Goal: Task Accomplishment & Management: Manage account settings

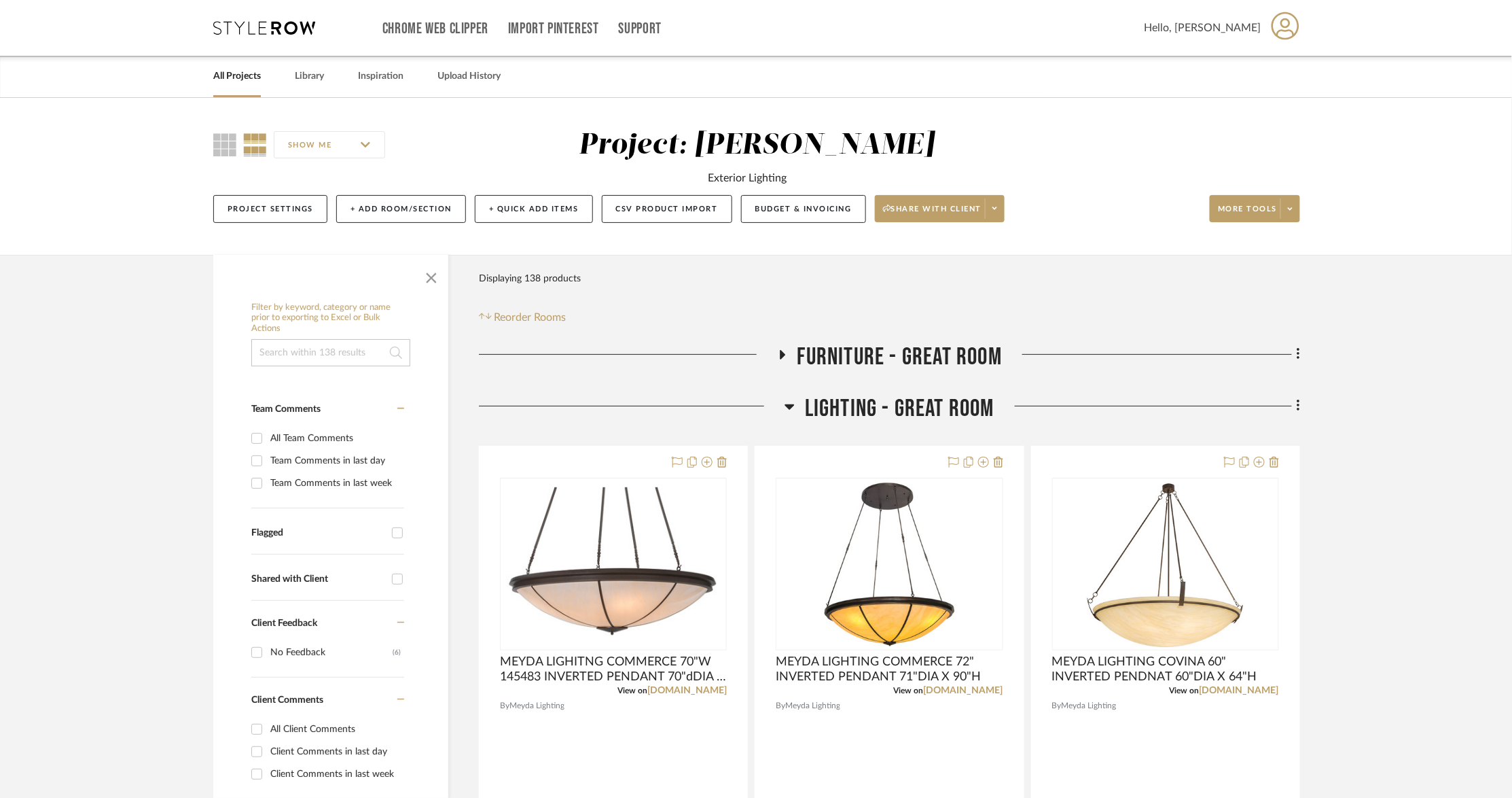
click at [221, 71] on link "All Projects" at bounding box center [237, 76] width 48 height 18
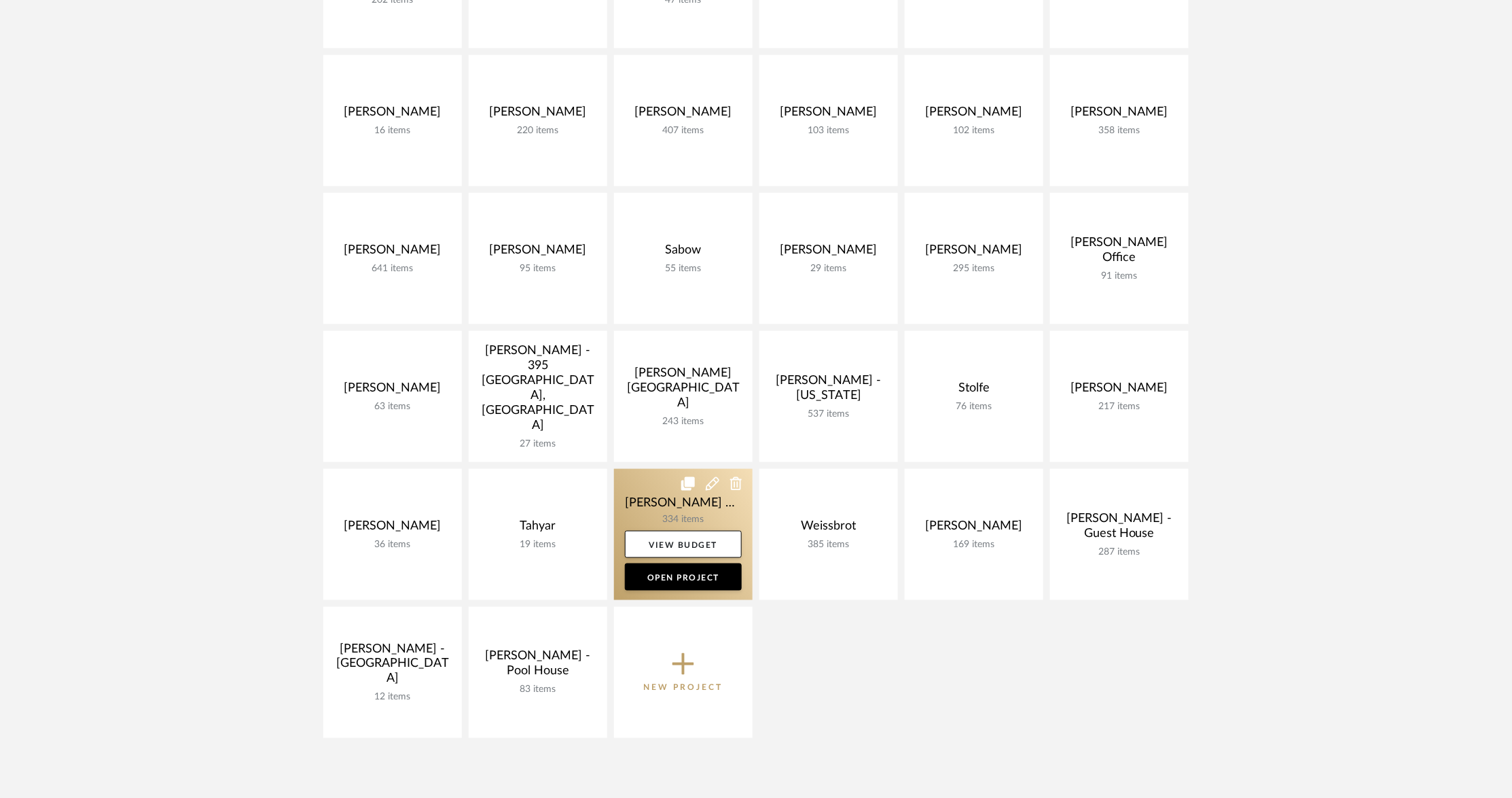
scroll to position [482, 0]
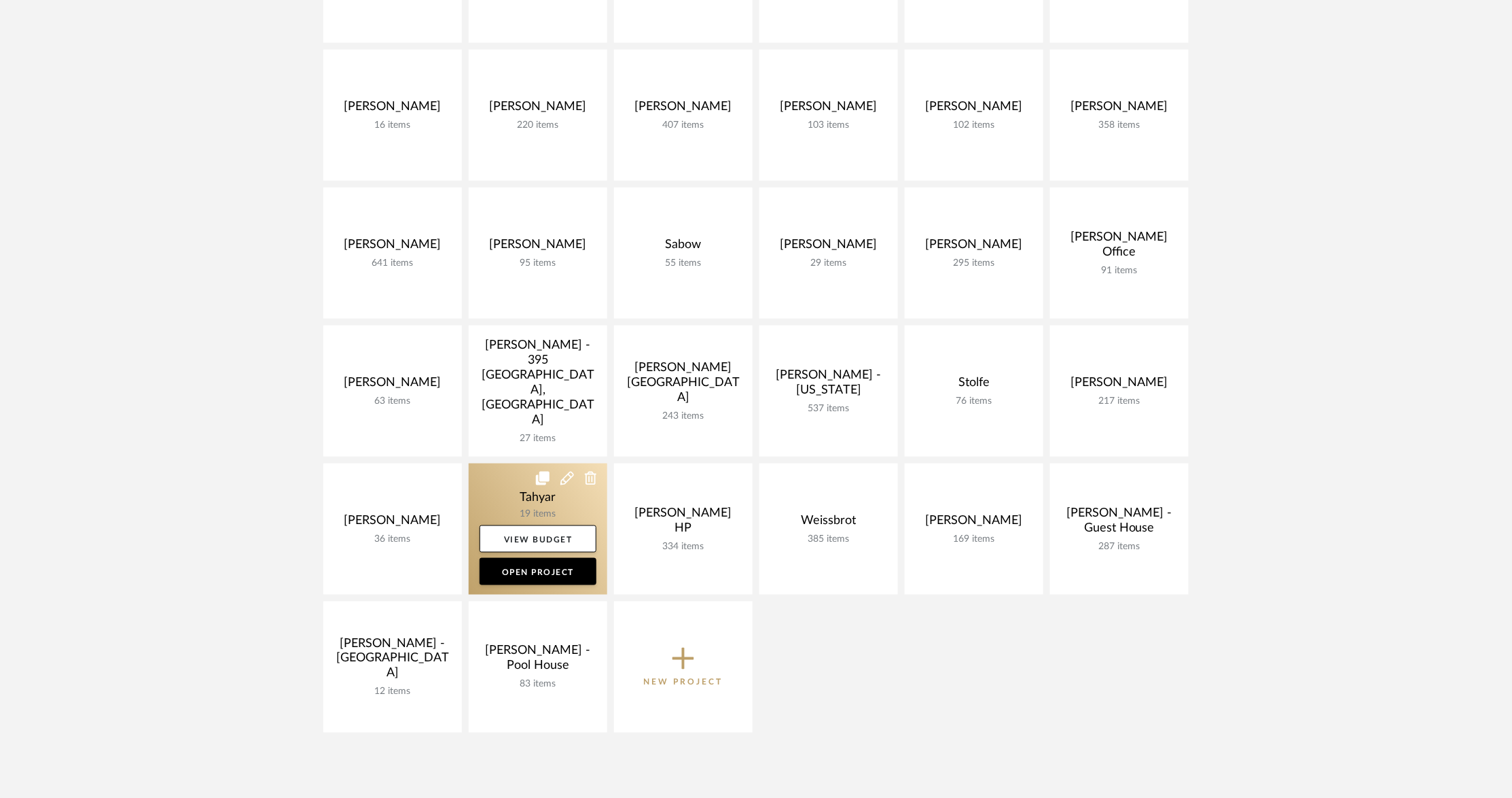
click at [568, 478] on icon at bounding box center [568, 478] width 14 height 14
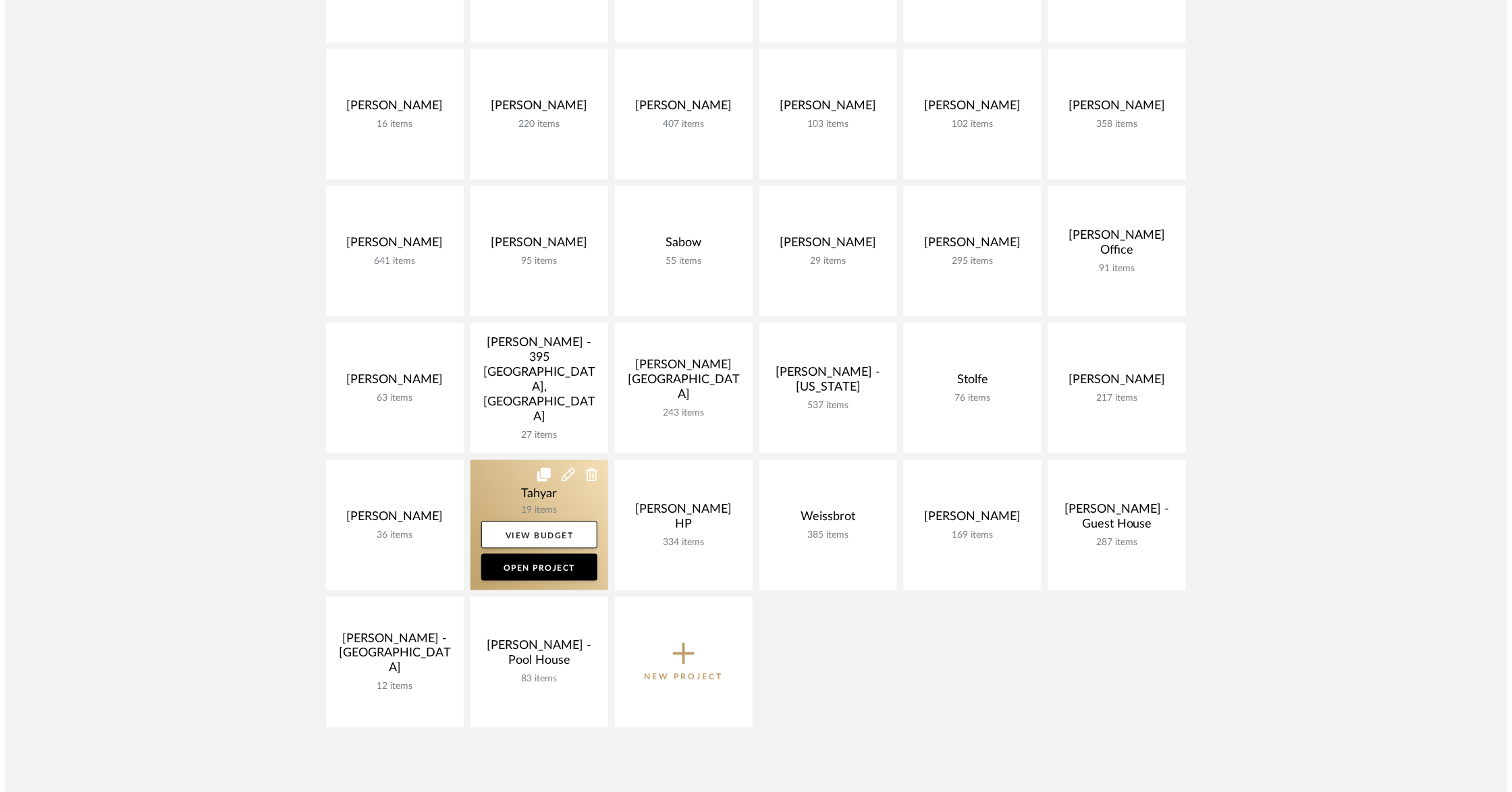
scroll to position [0, 0]
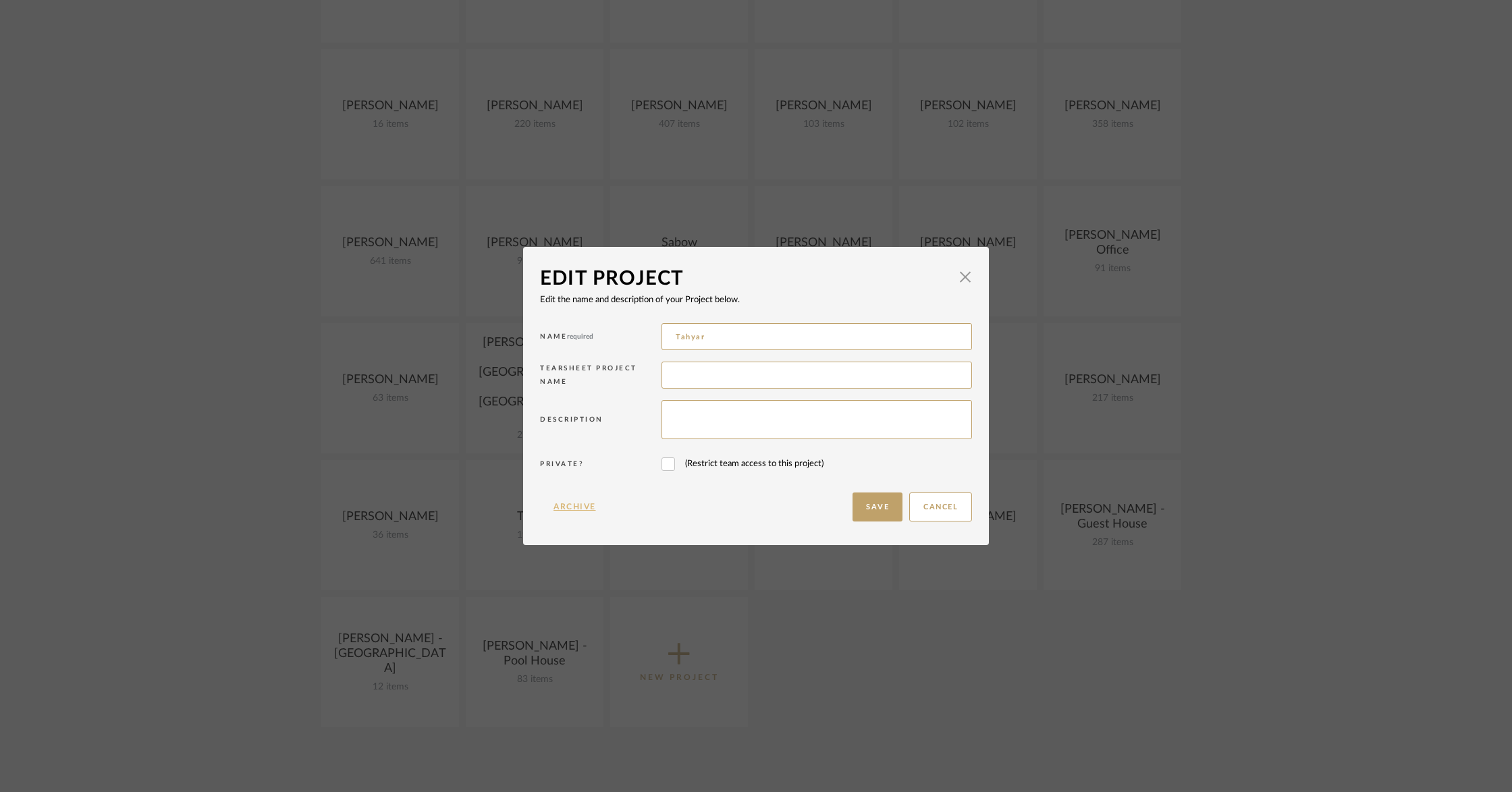
click at [572, 502] on button "Archive" at bounding box center [574, 506] width 69 height 29
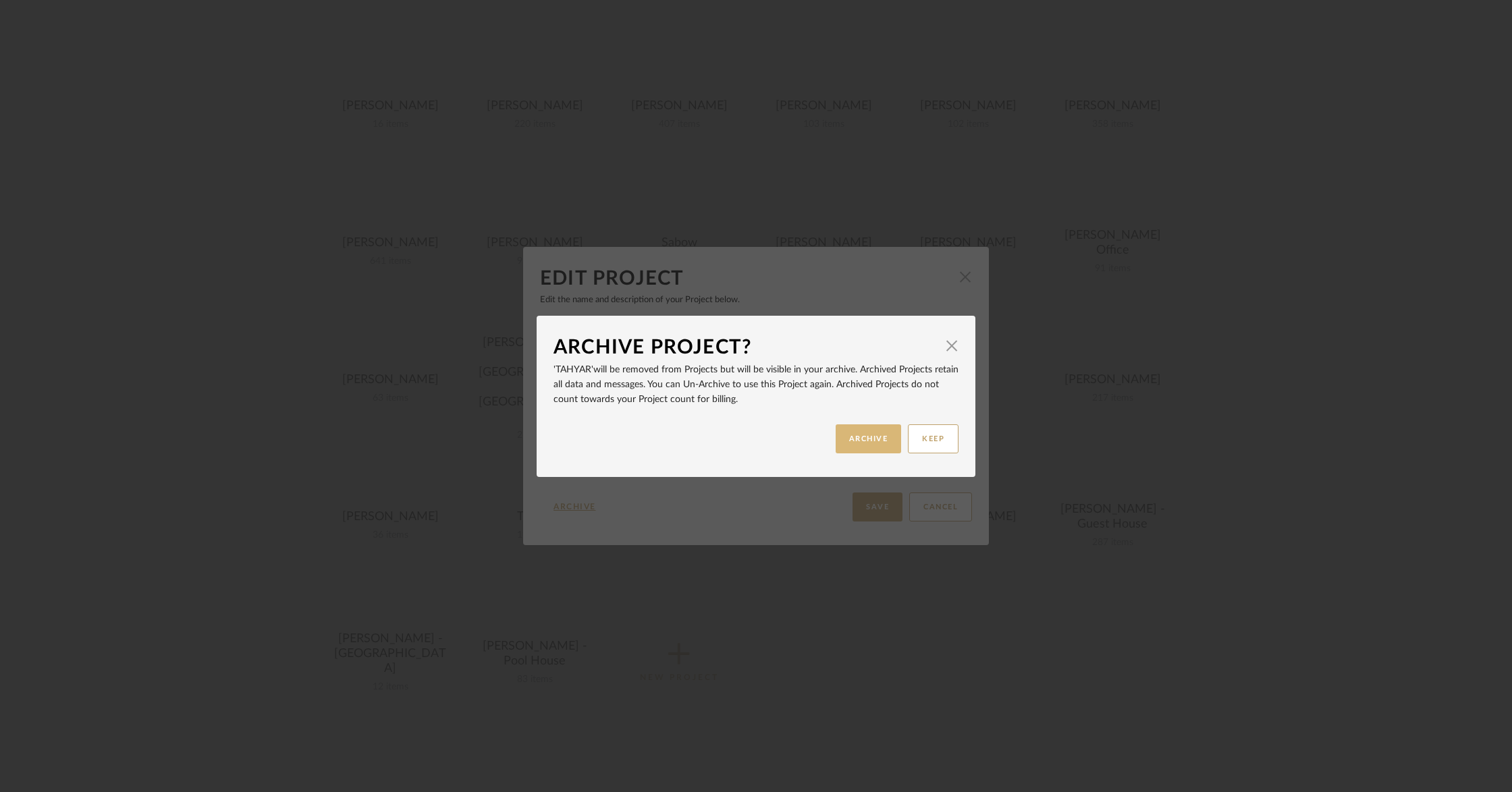
click at [844, 436] on button "ARCHIVE" at bounding box center [868, 439] width 66 height 29
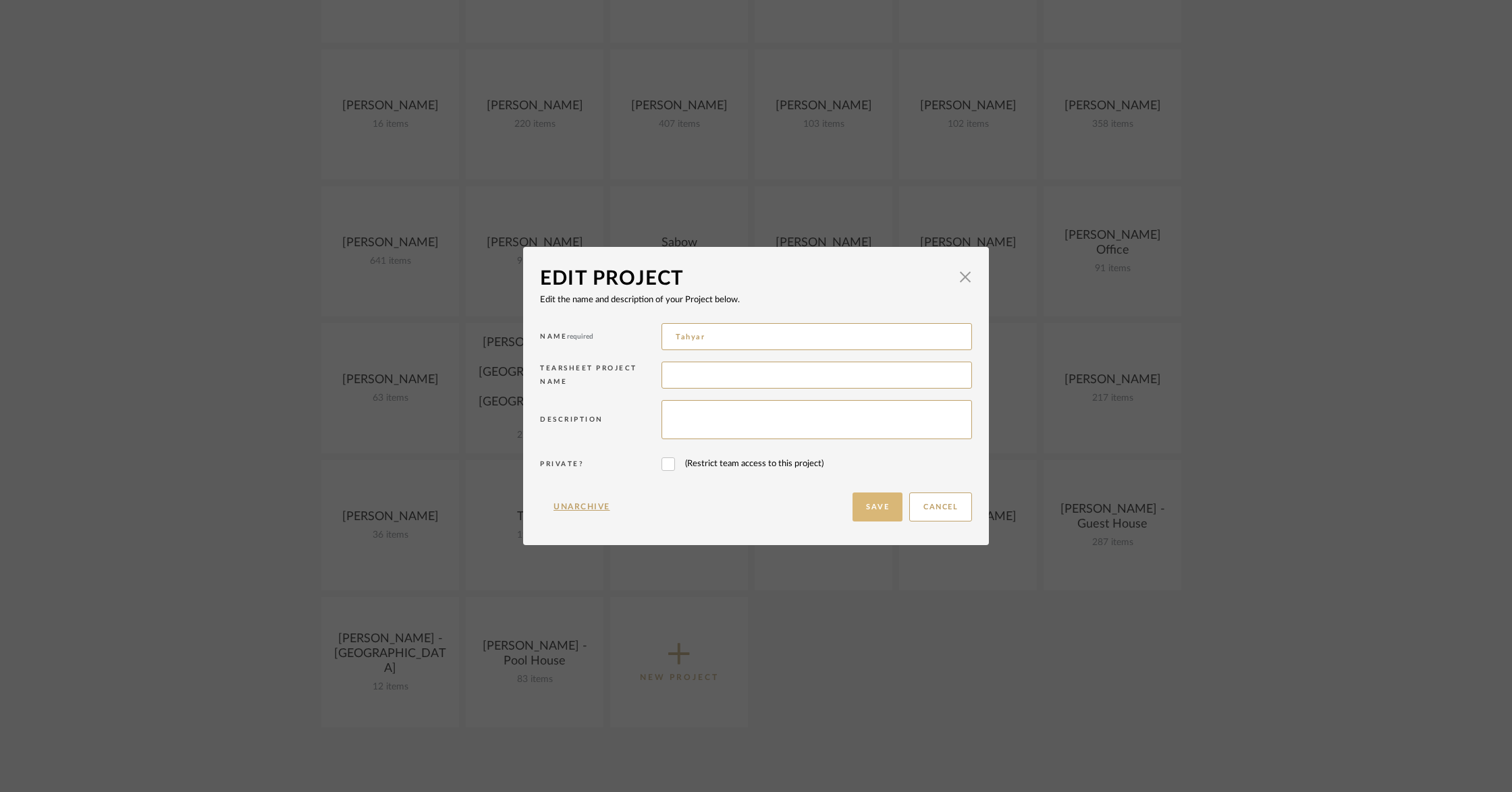
click at [868, 505] on button "Save" at bounding box center [877, 506] width 50 height 29
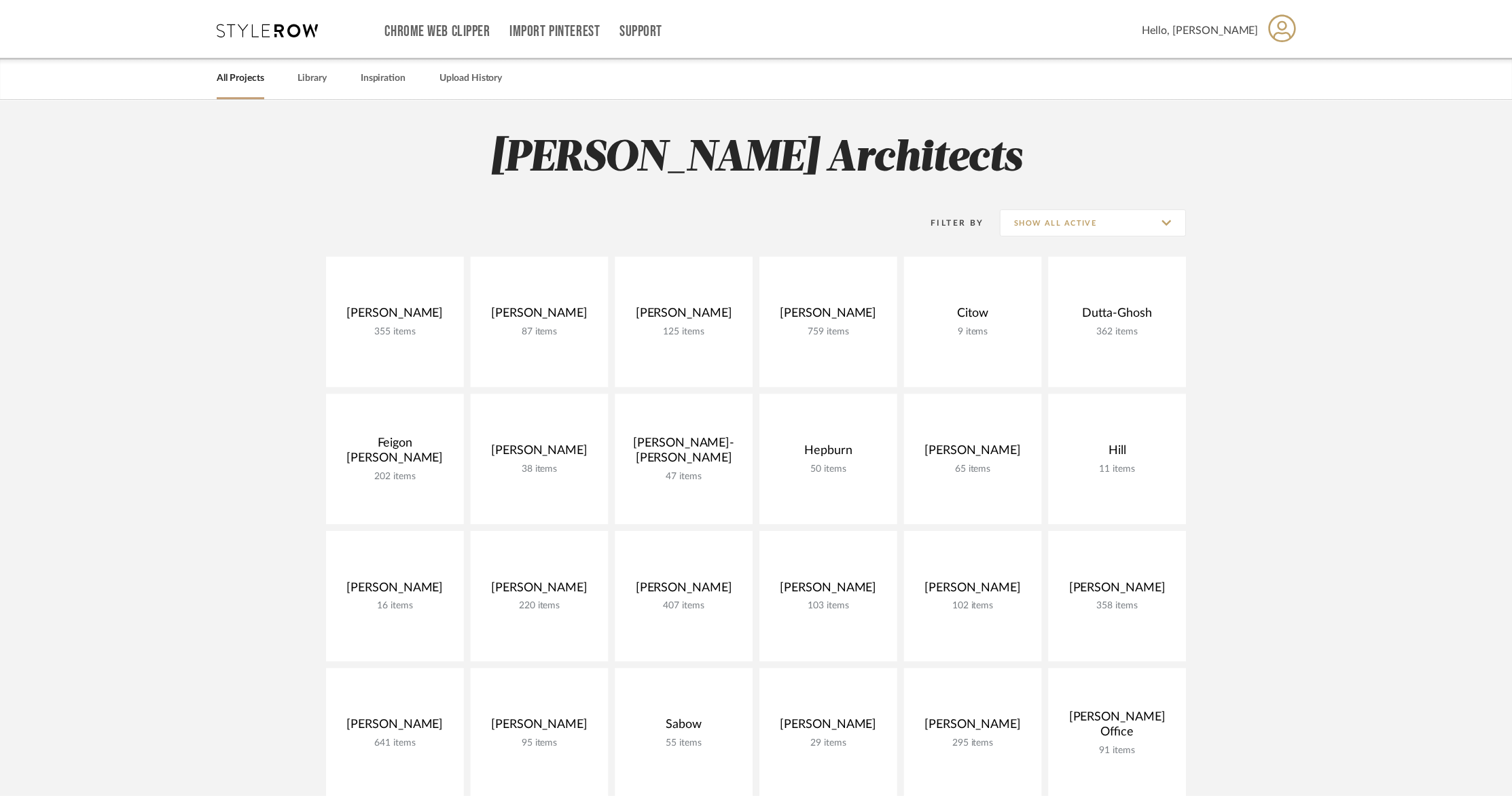
scroll to position [482, 0]
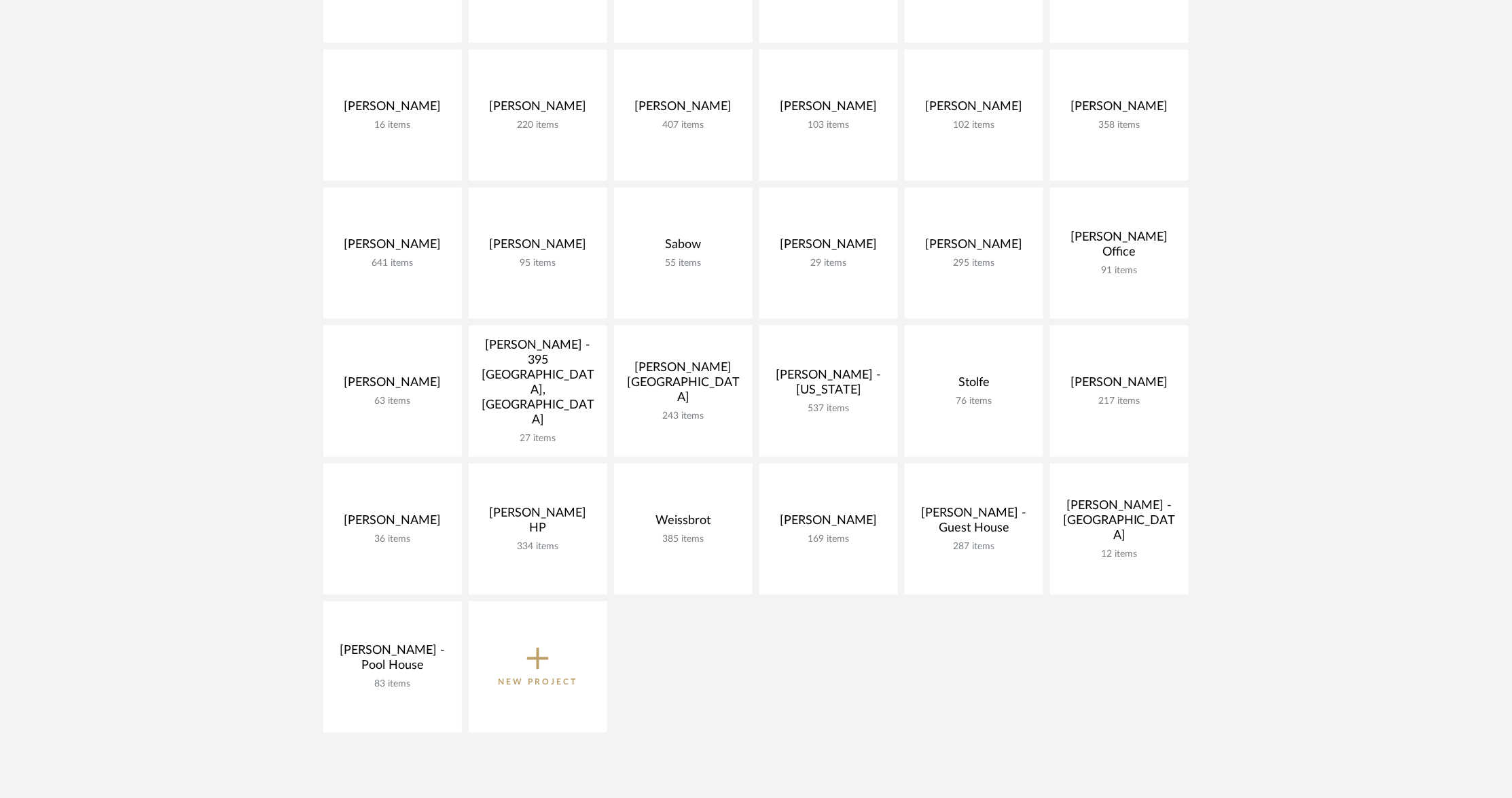
click at [805, 667] on div "[PERSON_NAME] 355 items View Budget Open Project [PERSON_NAME] 87 items View Bu…" at bounding box center [756, 257] width 978 height 966
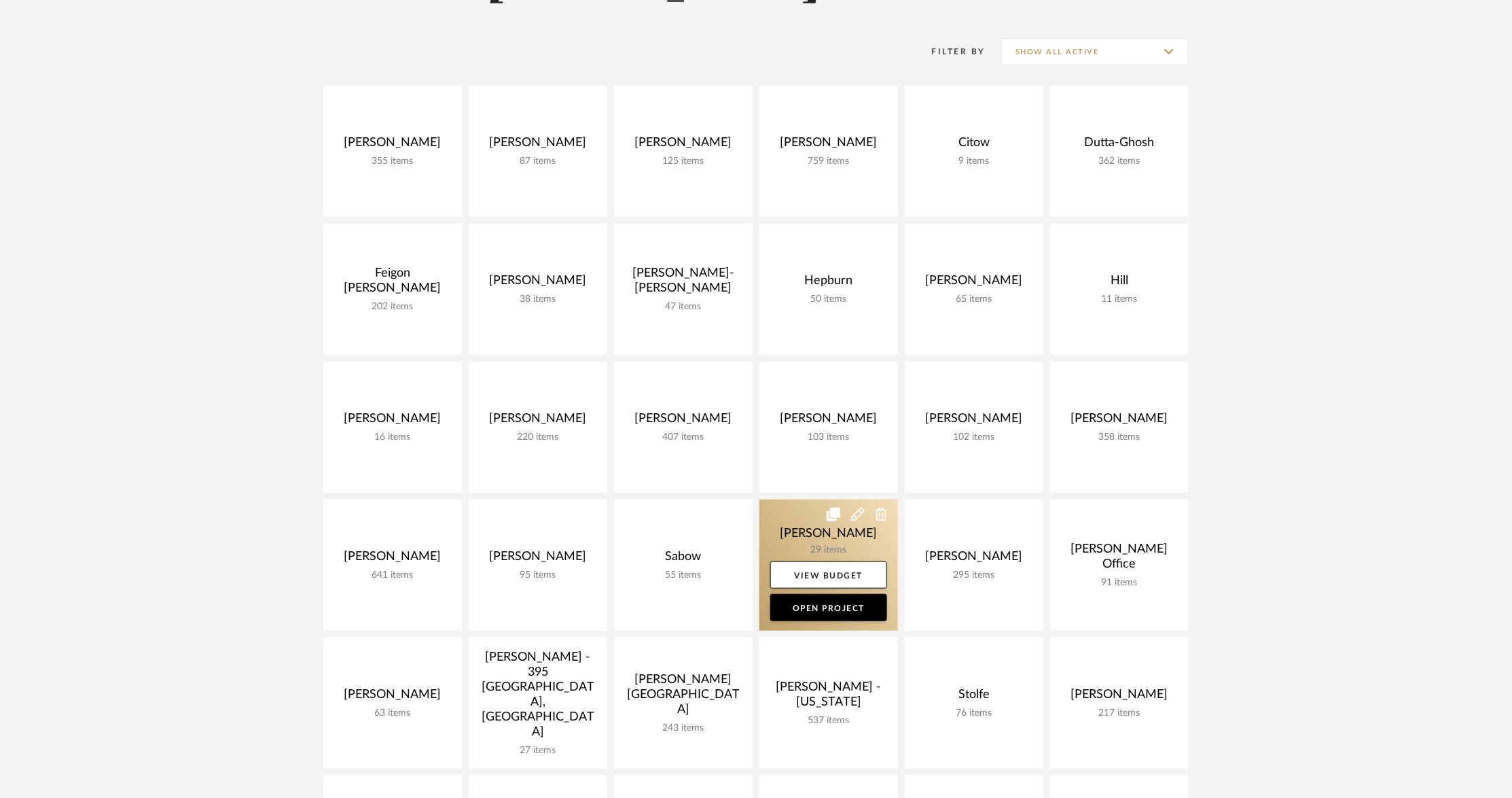
scroll to position [177, 0]
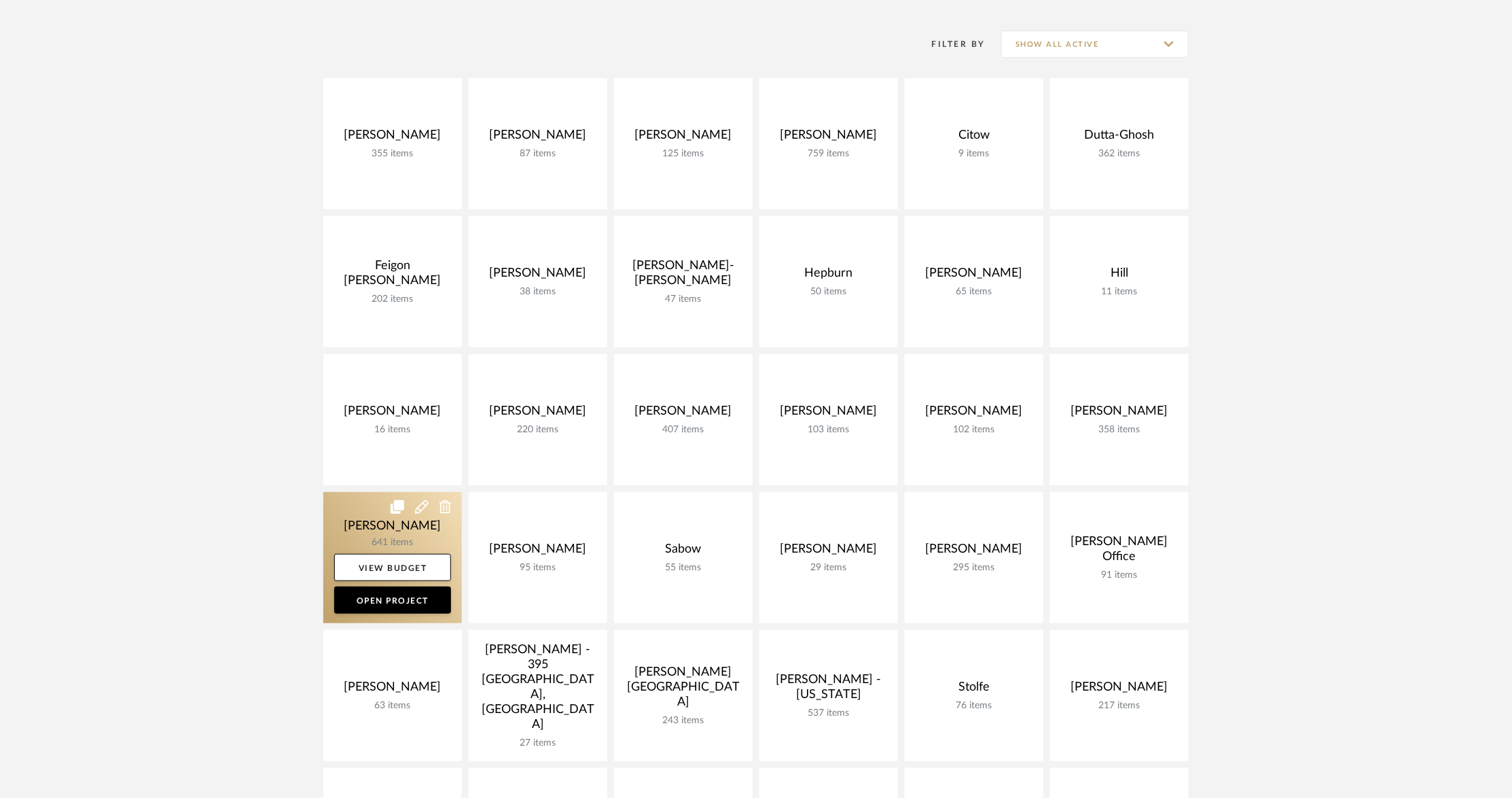
click at [419, 520] on link at bounding box center [392, 557] width 138 height 131
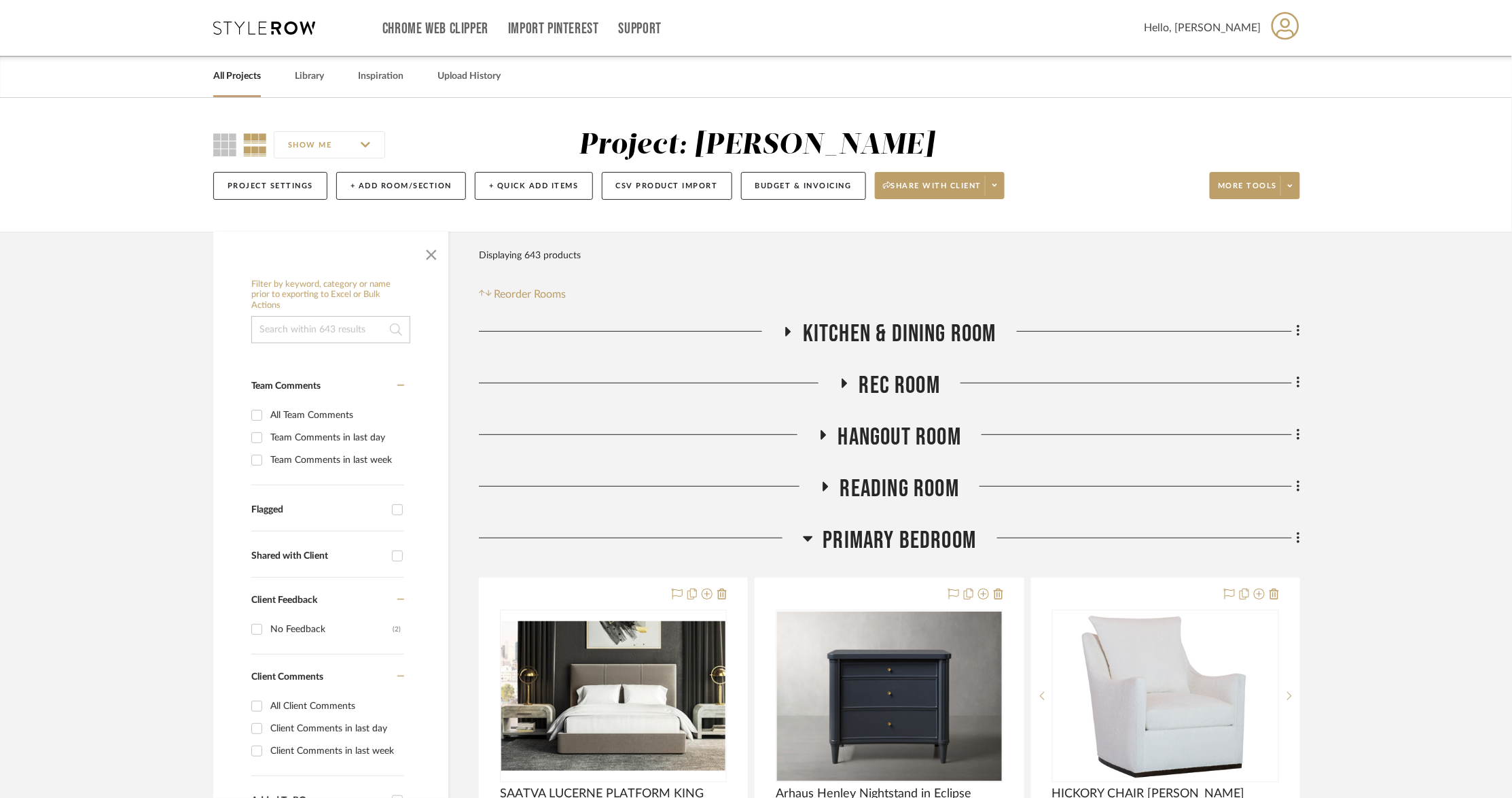
click at [840, 387] on icon at bounding box center [844, 382] width 17 height 10
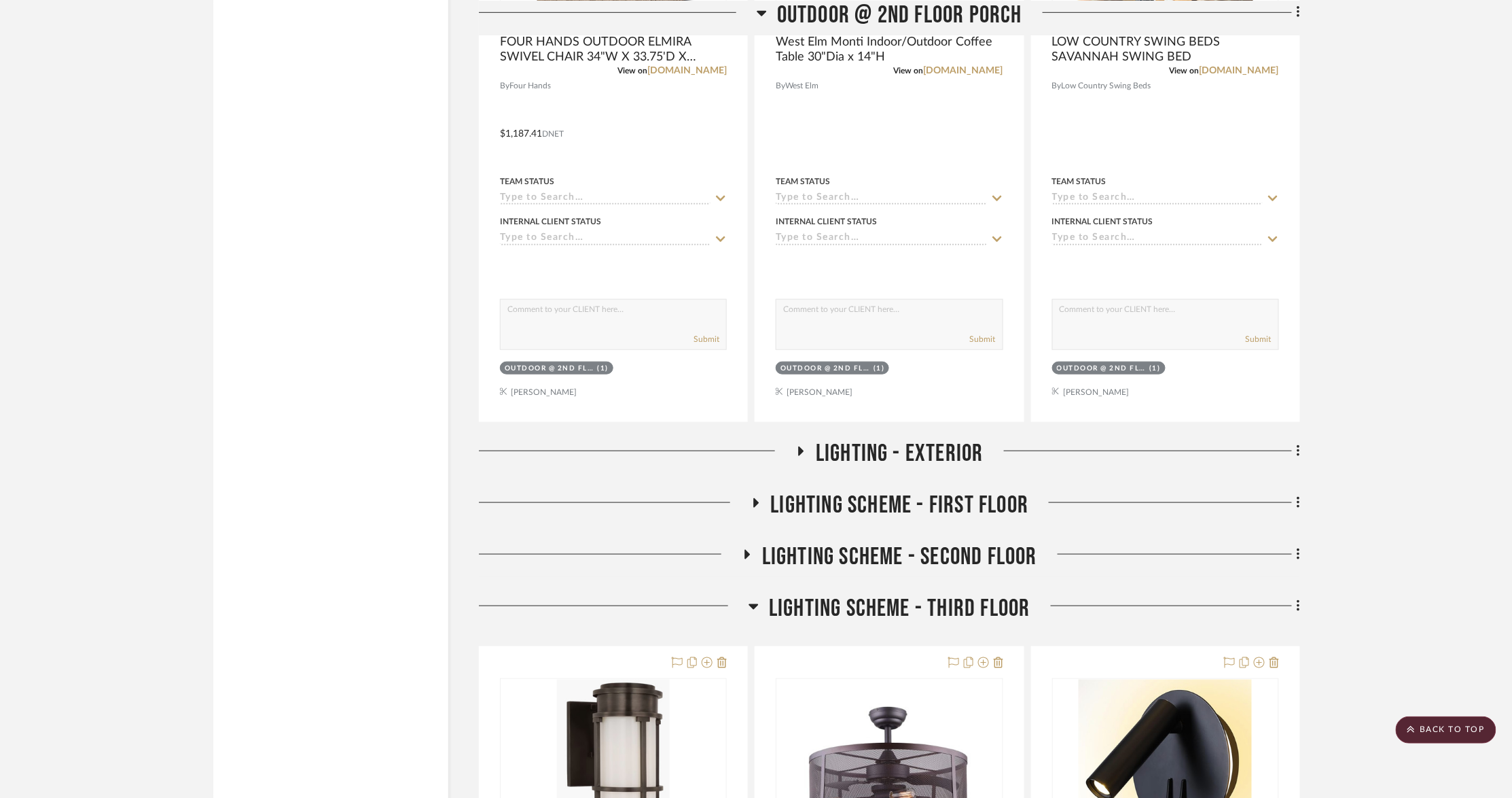
scroll to position [2687, 0]
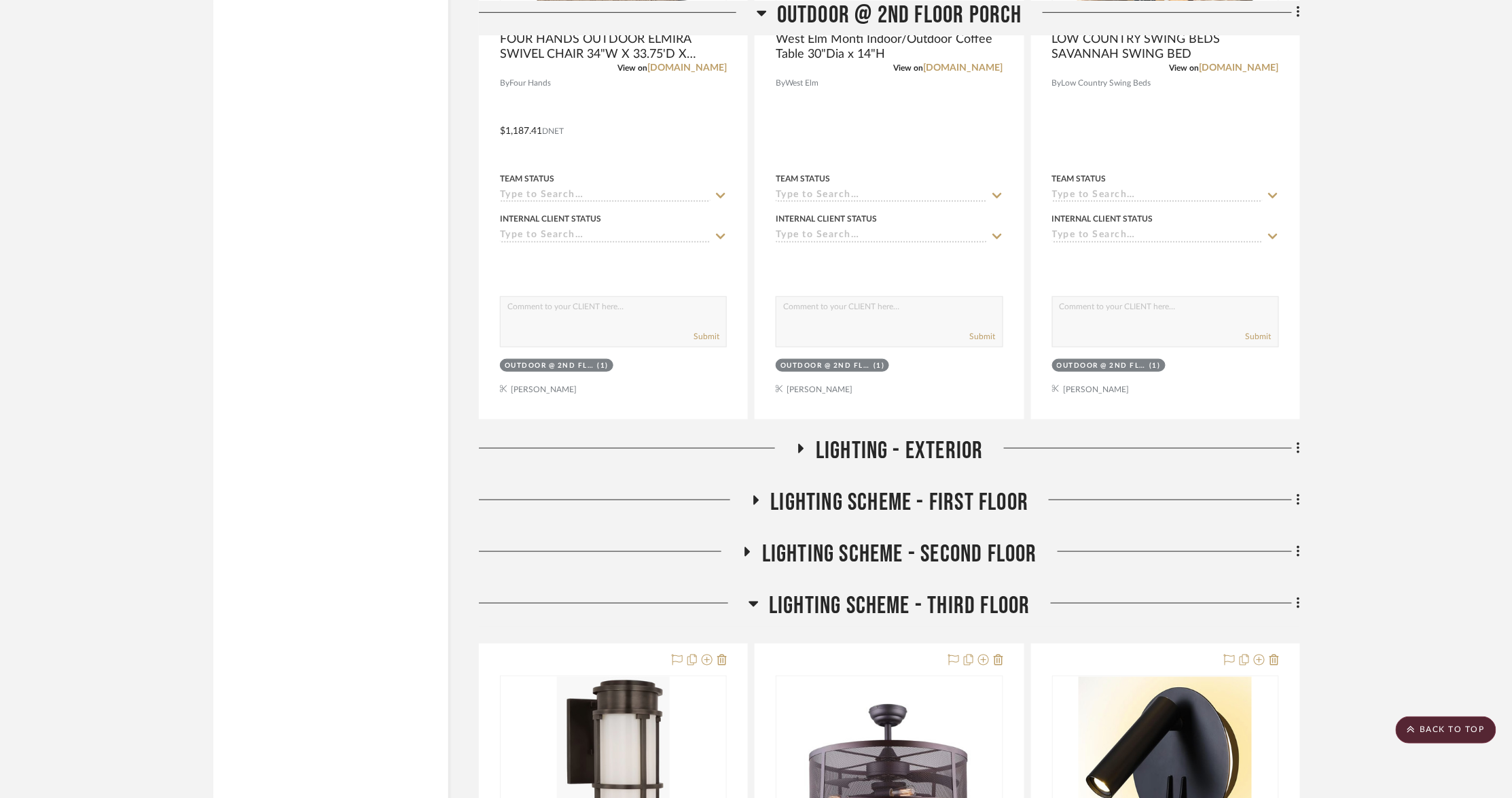
click at [758, 506] on icon at bounding box center [755, 500] width 17 height 10
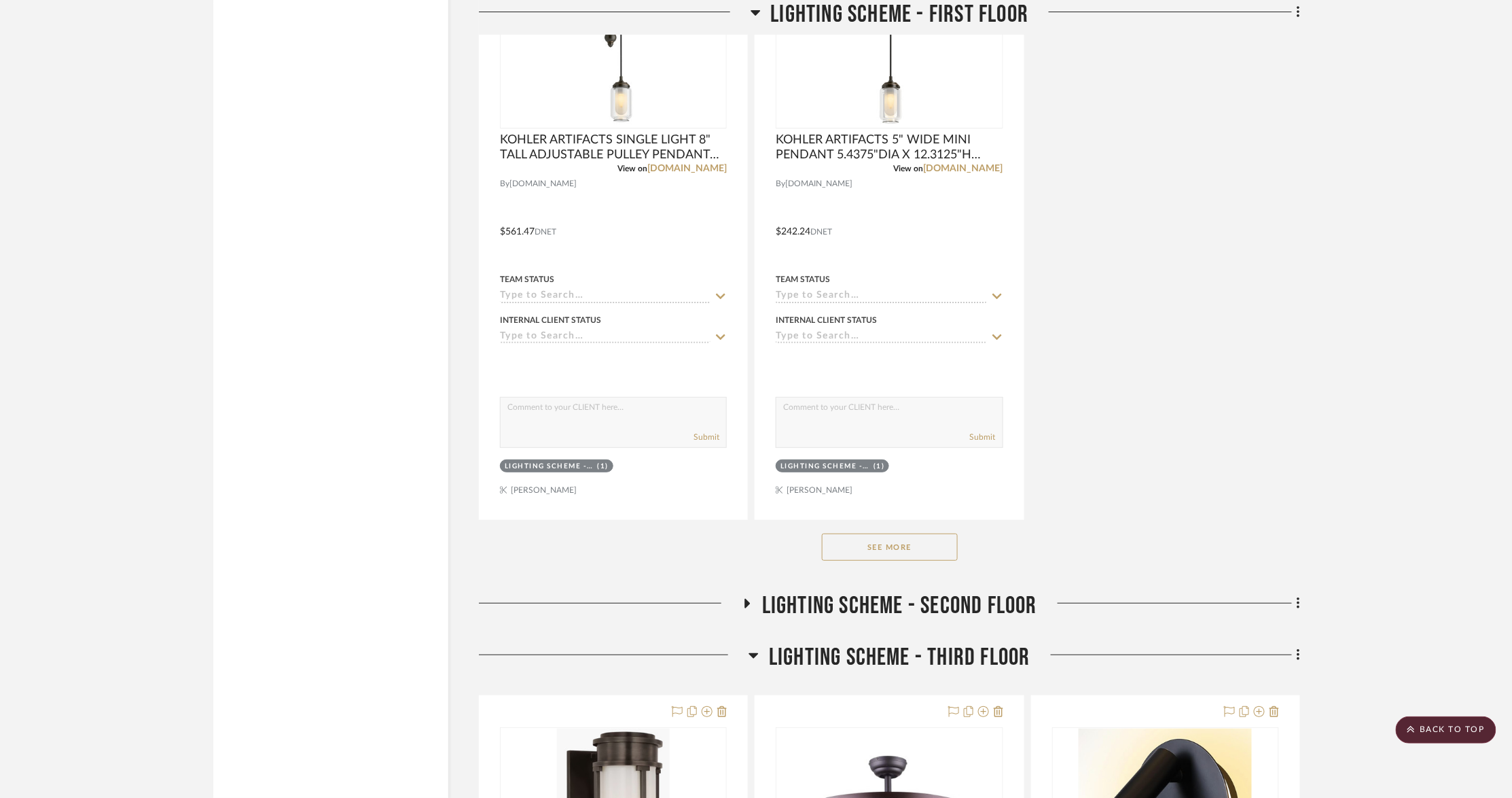
scroll to position [4565, 0]
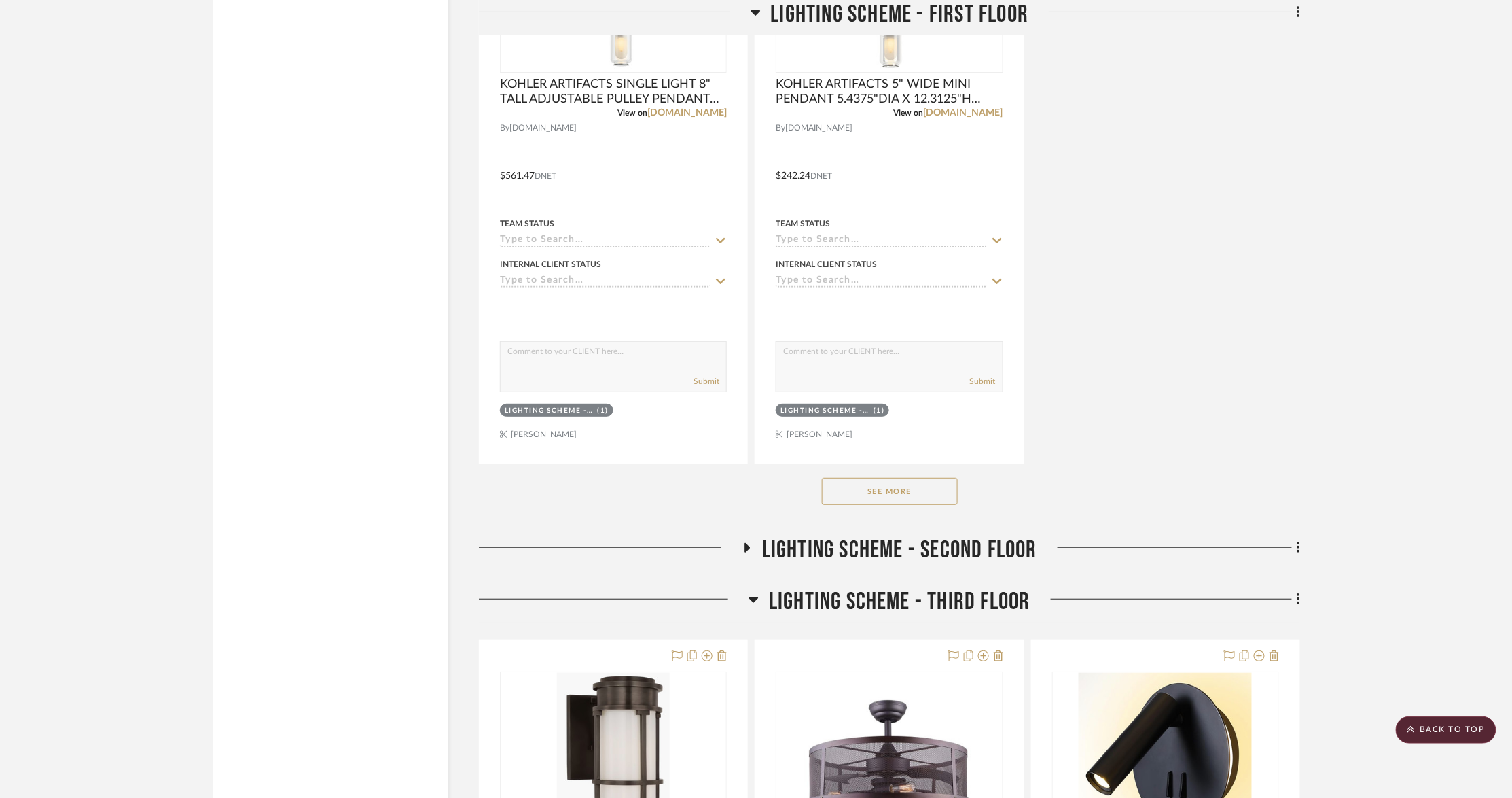
click at [871, 500] on button "See More" at bounding box center [890, 491] width 136 height 27
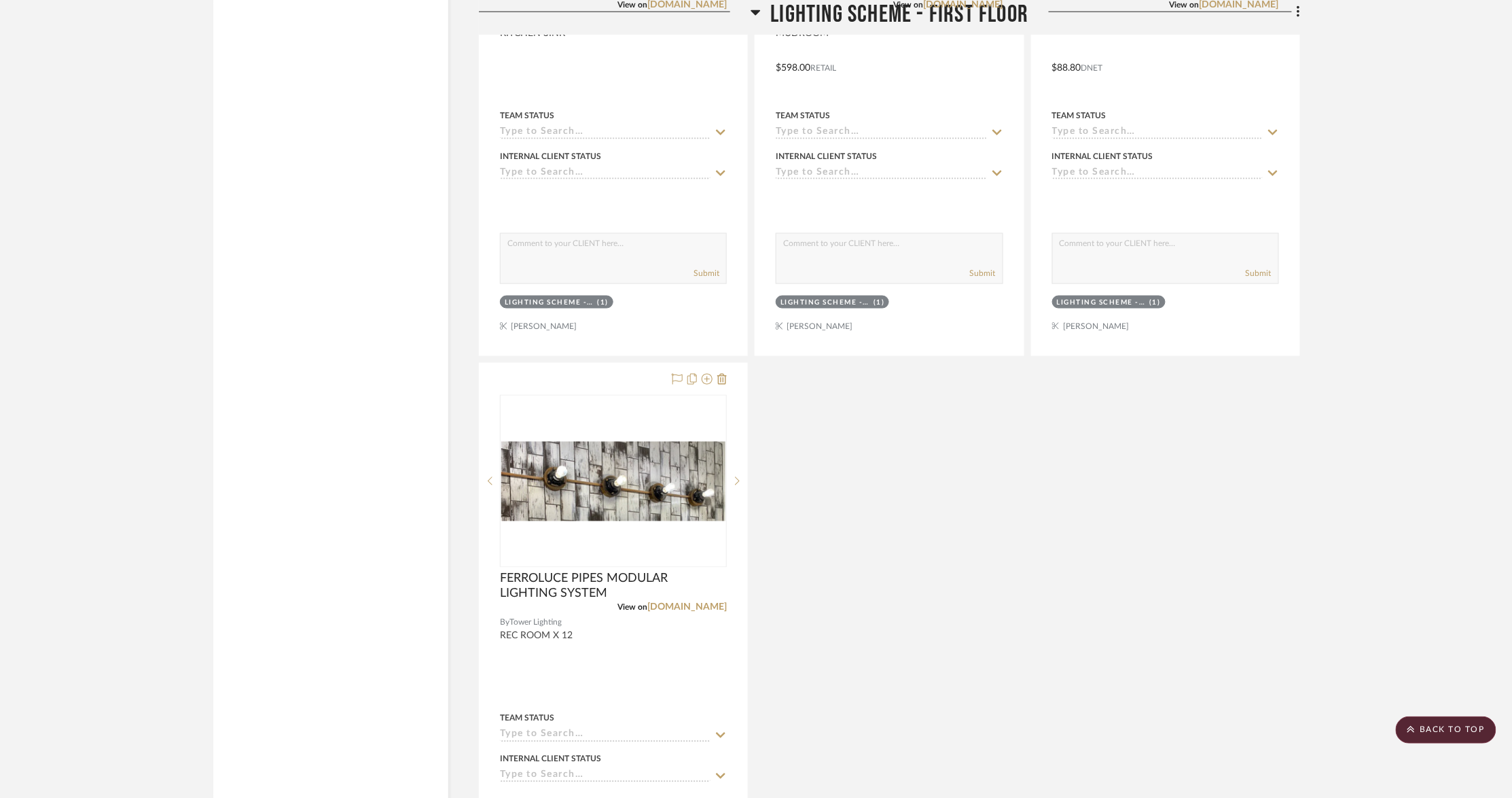
scroll to position [5298, 0]
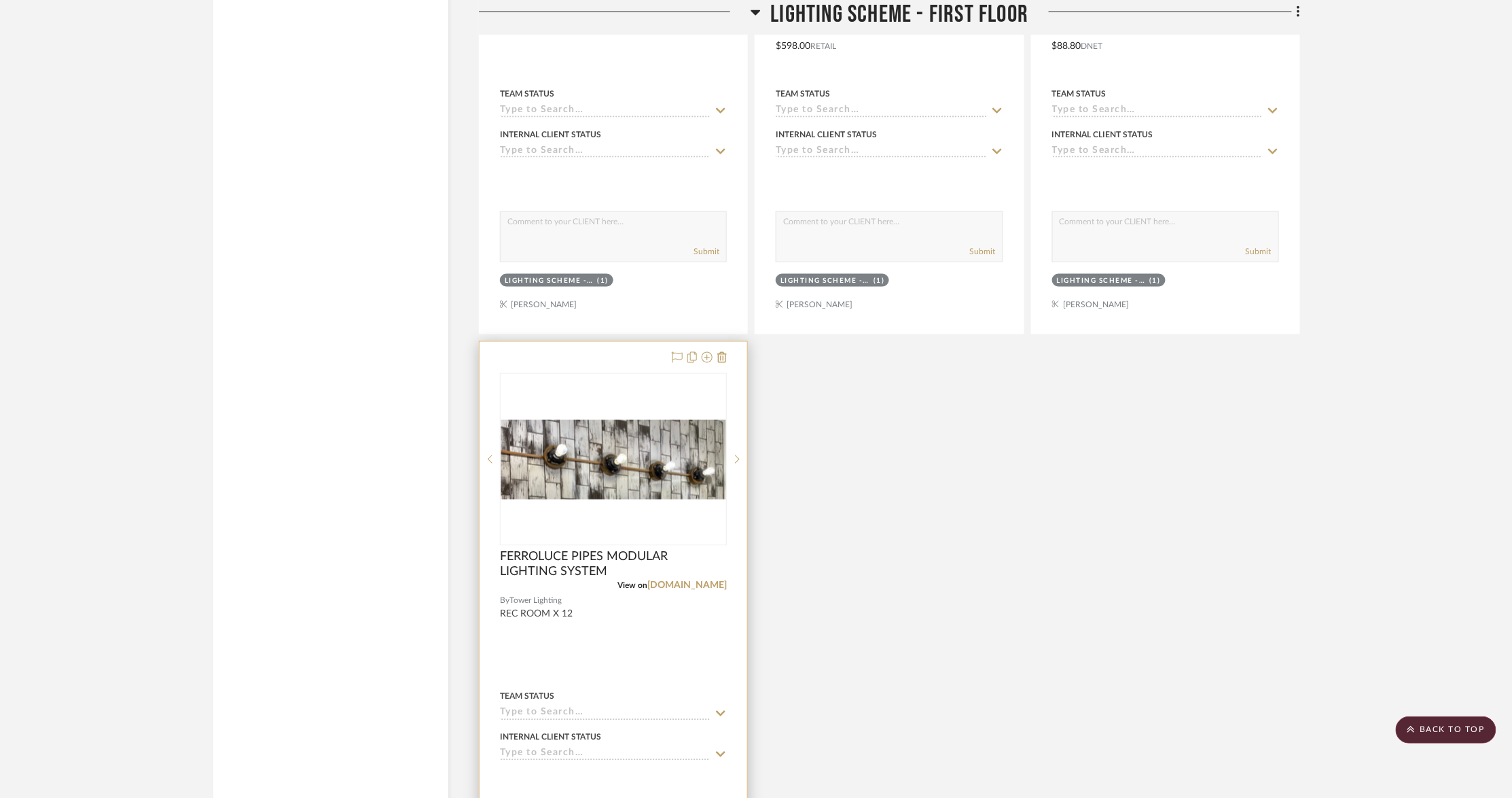
click at [659, 500] on img "0" at bounding box center [613, 460] width 224 height 79
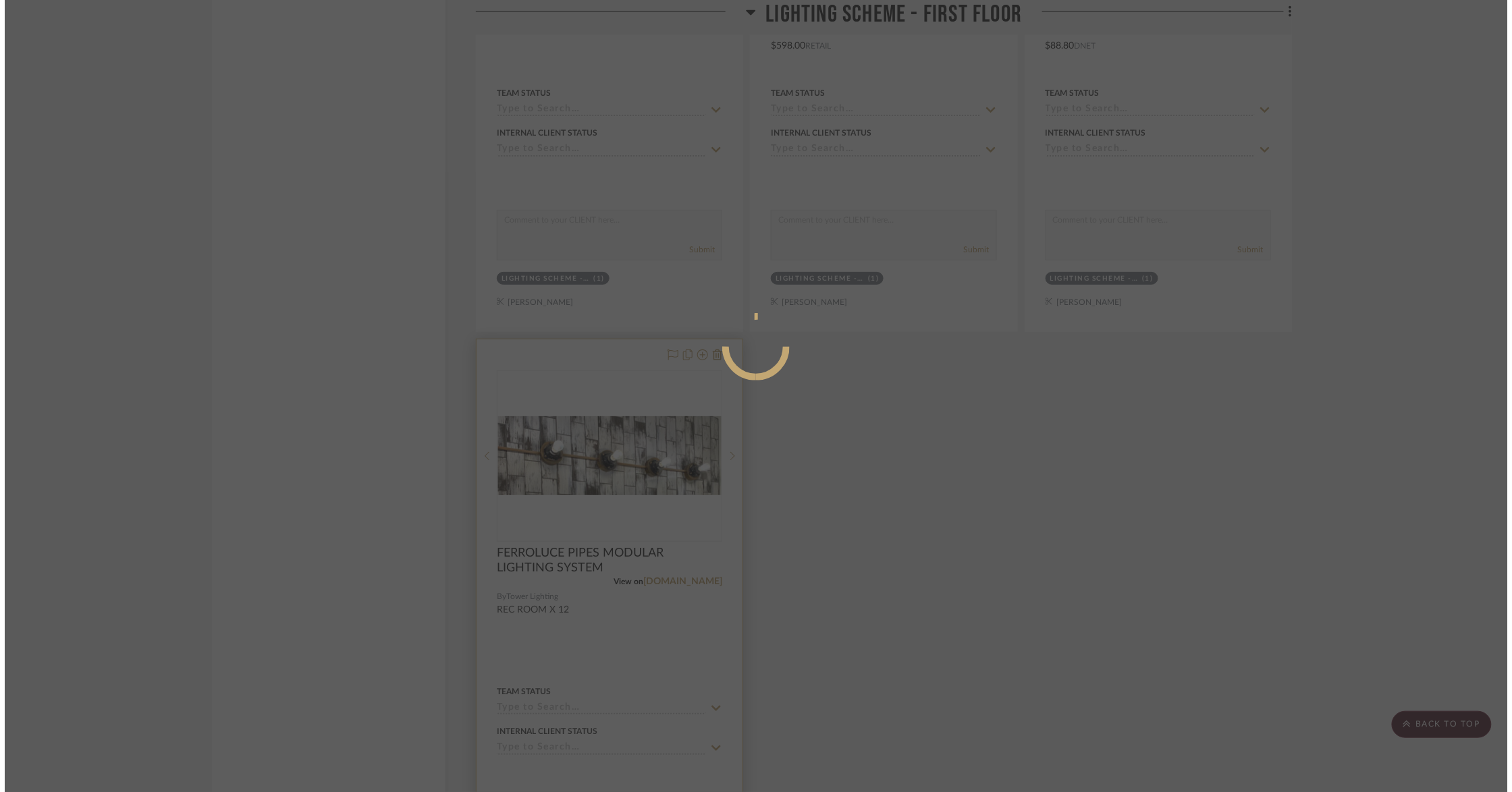
scroll to position [0, 0]
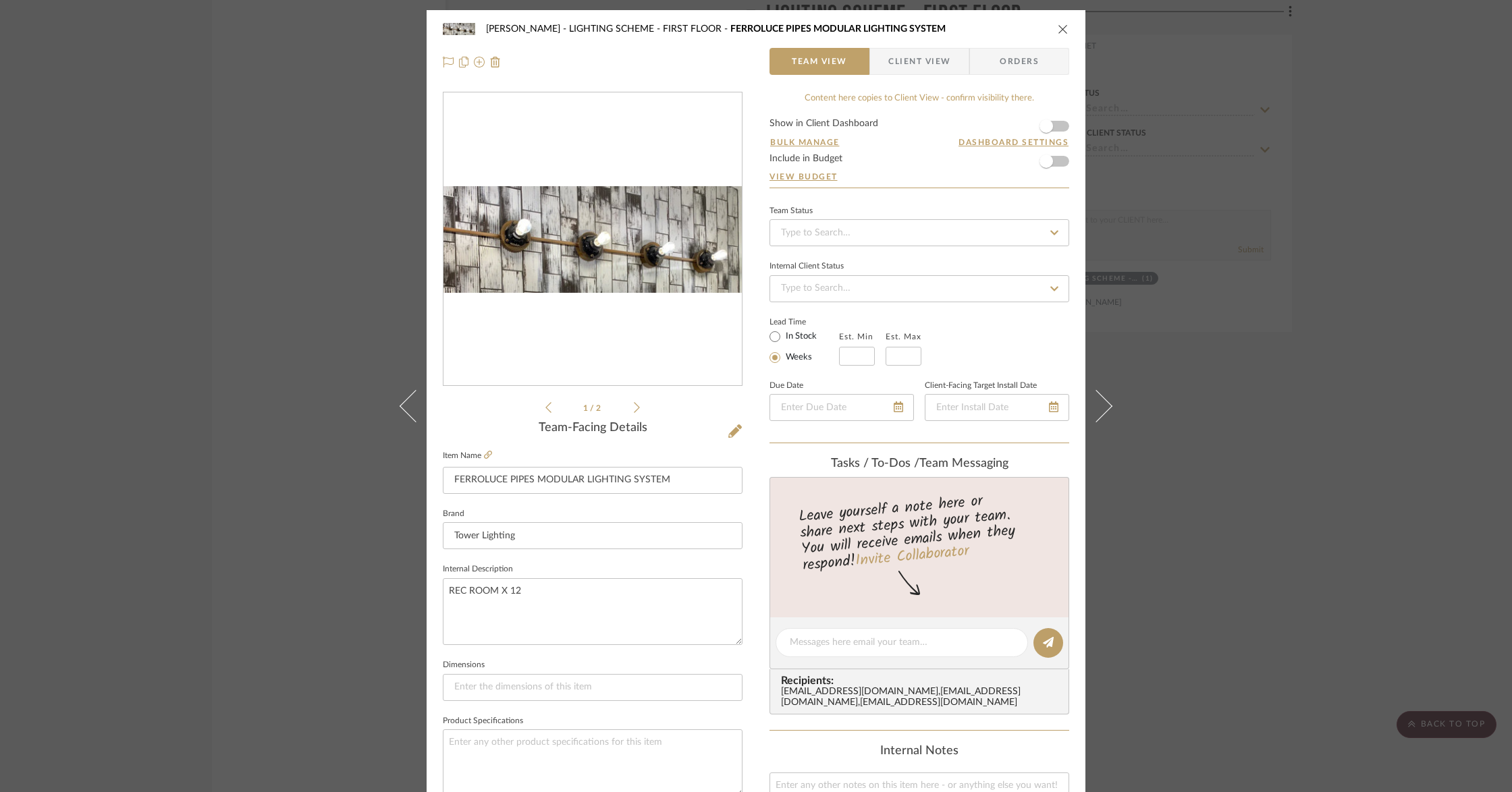
click at [634, 404] on icon at bounding box center [637, 407] width 6 height 12
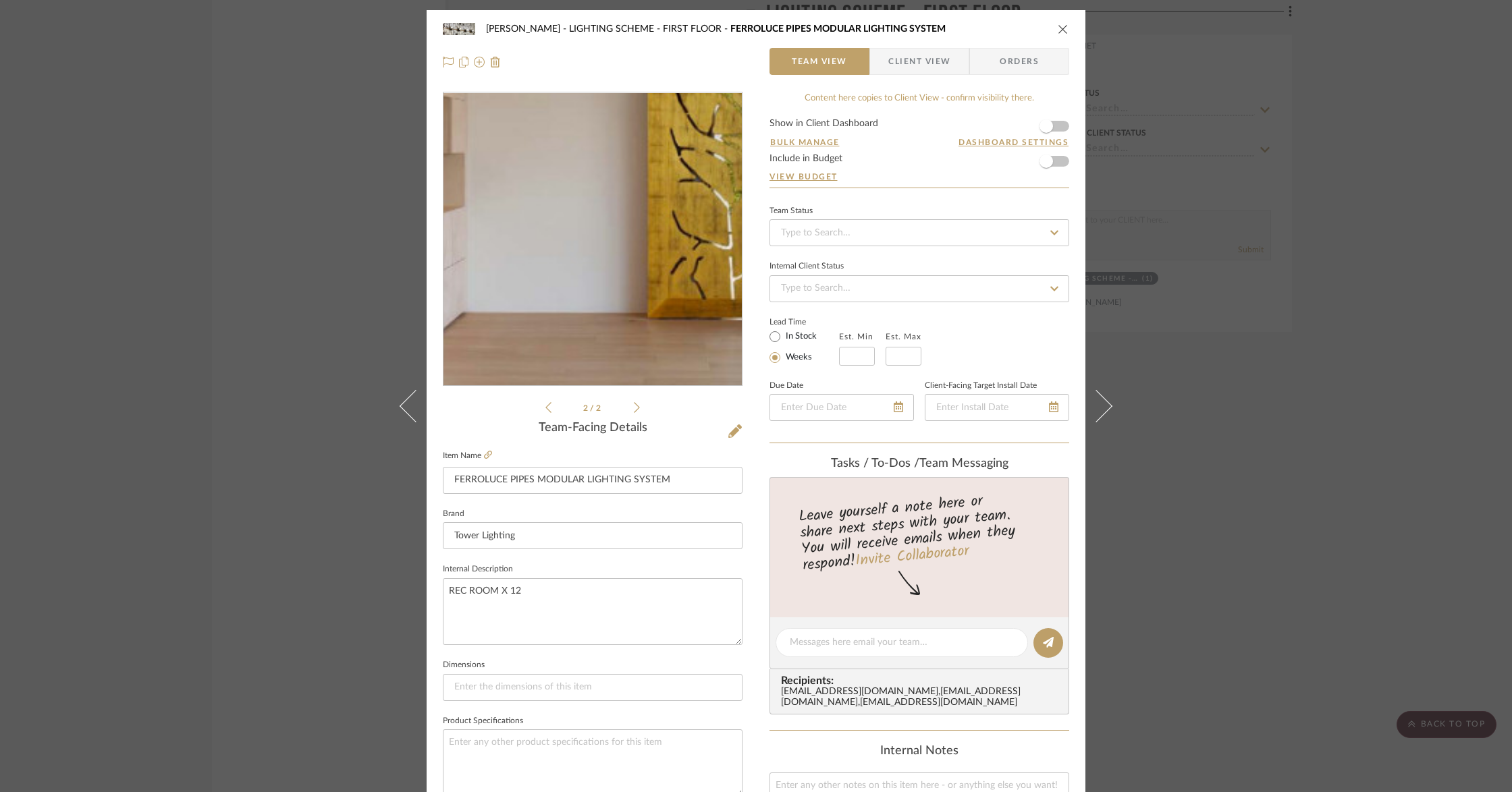
click at [564, 325] on img "1" at bounding box center [592, 240] width 286 height 293
